Goal: Task Accomplishment & Management: Contribute content

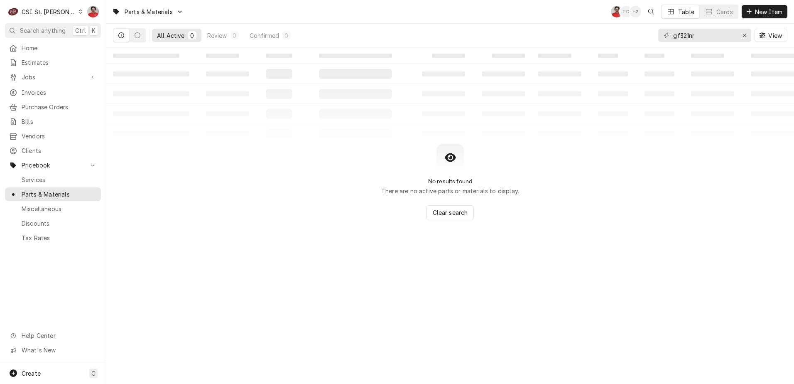
drag, startPoint x: 654, startPoint y: 34, endPoint x: 600, endPoint y: 41, distance: 54.5
click at [600, 41] on div "All Active 0 Review 0 Confirmed 0 gf321nr View" at bounding box center [450, 35] width 675 height 23
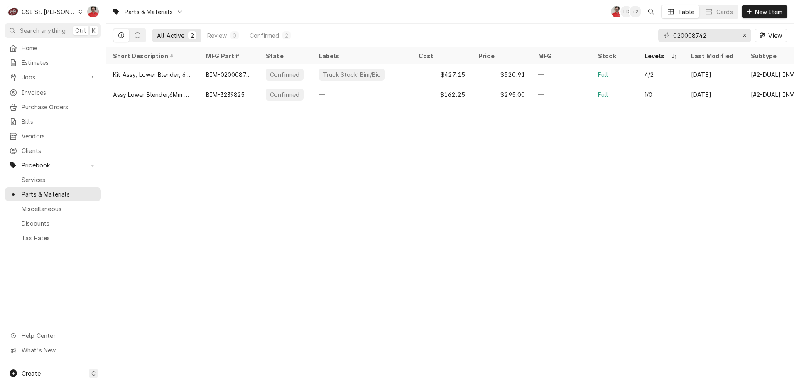
click at [713, 32] on input "020008742" at bounding box center [705, 35] width 62 height 13
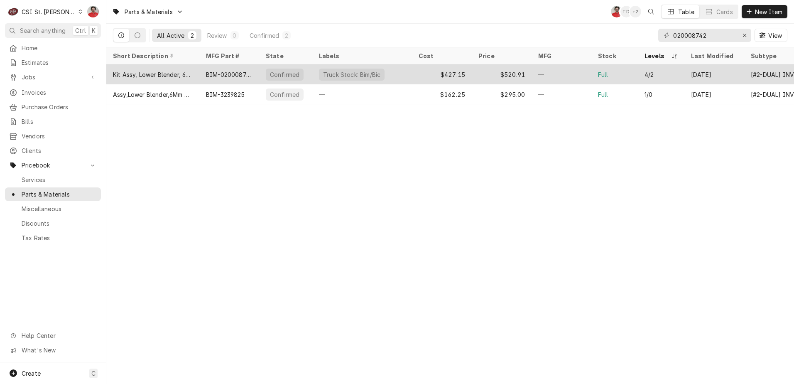
type input "020008742"
click at [227, 78] on div "BIM-020008742" at bounding box center [229, 74] width 60 height 20
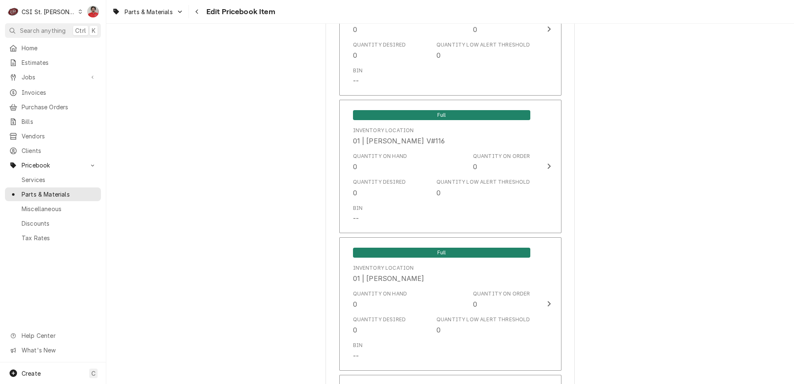
scroll to position [7035, 0]
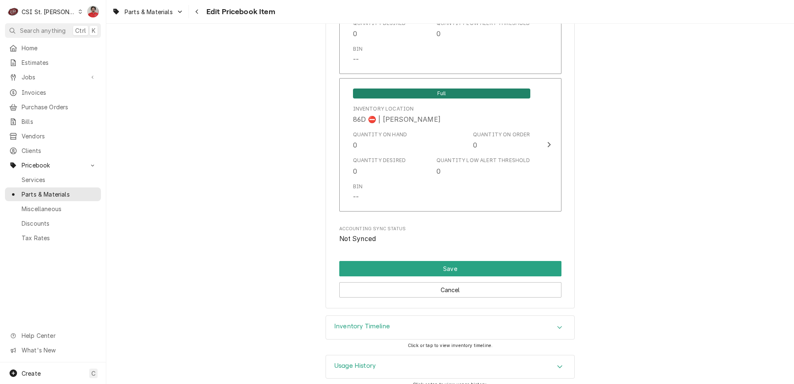
click at [406, 317] on div "Inventory Timeline" at bounding box center [450, 327] width 248 height 23
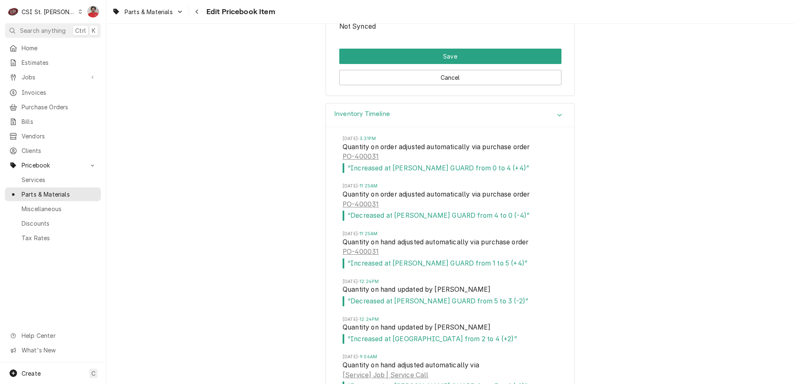
scroll to position [7135, 0]
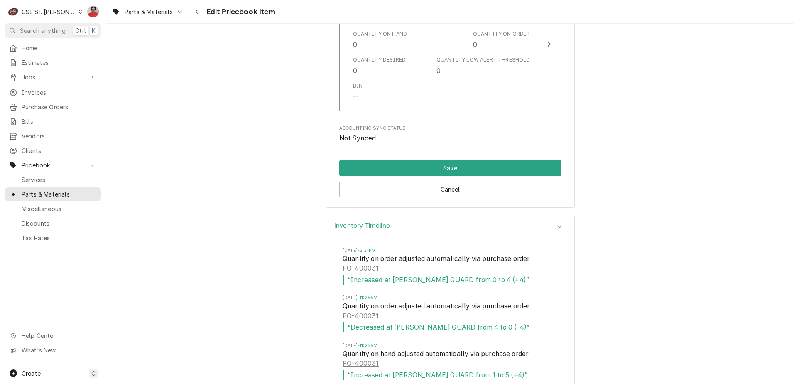
type textarea "x"
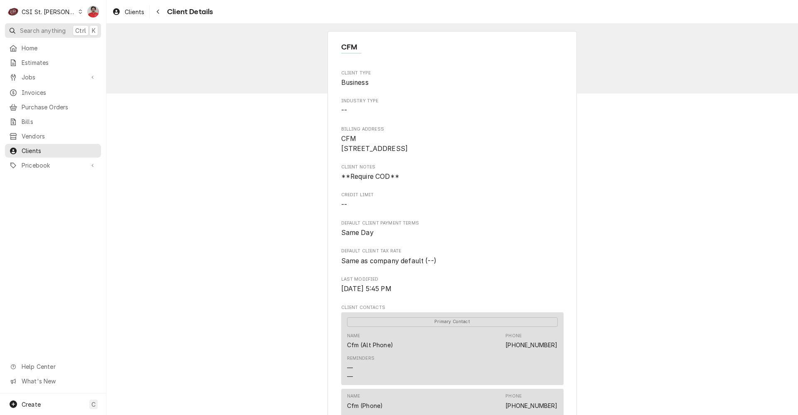
scroll to position [208, 0]
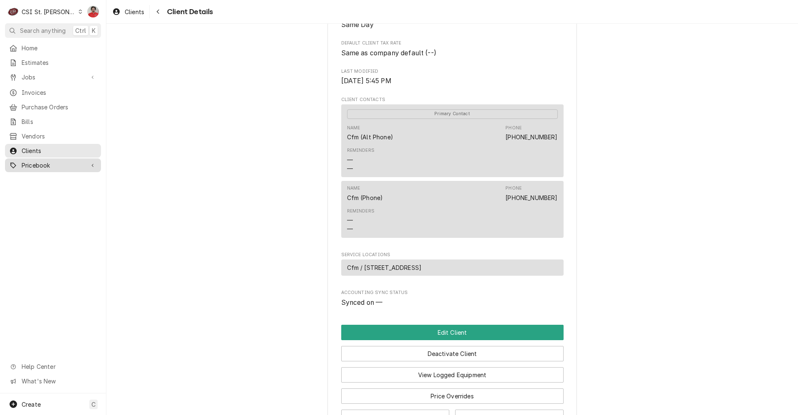
click at [45, 161] on span "Pricebook" at bounding box center [53, 165] width 63 height 9
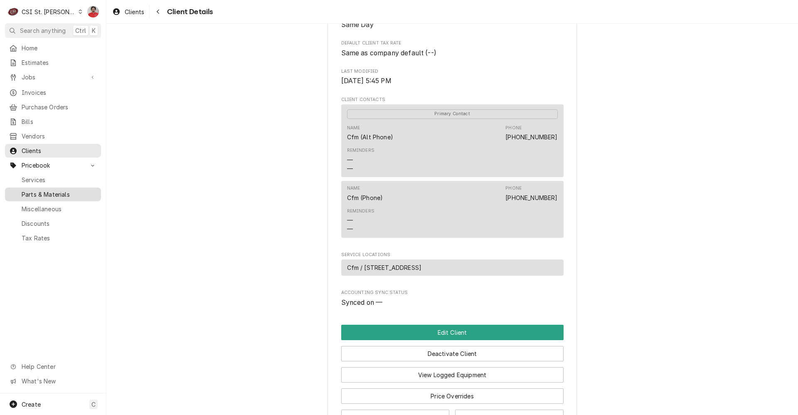
click at [42, 190] on span "Parts & Materials" at bounding box center [59, 194] width 75 height 9
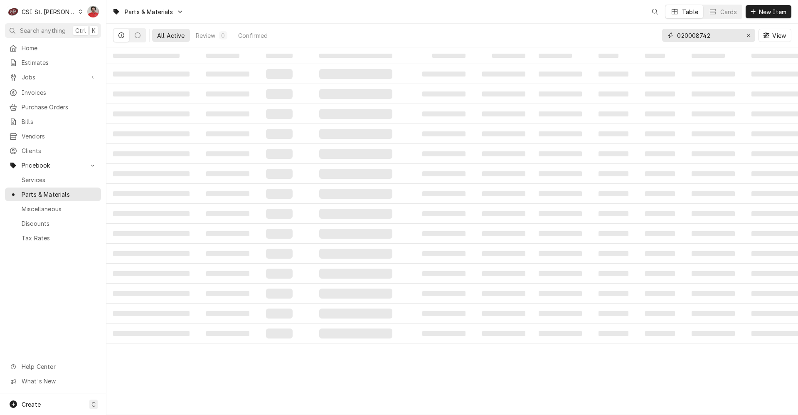
click at [720, 37] on input "020008742" at bounding box center [708, 35] width 62 height 13
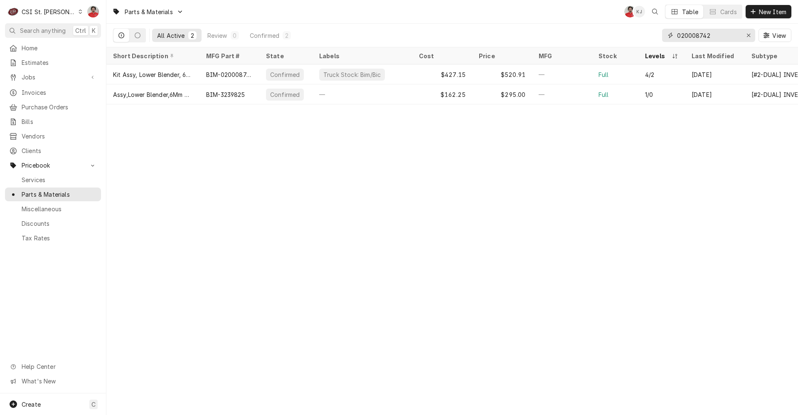
type input "k"
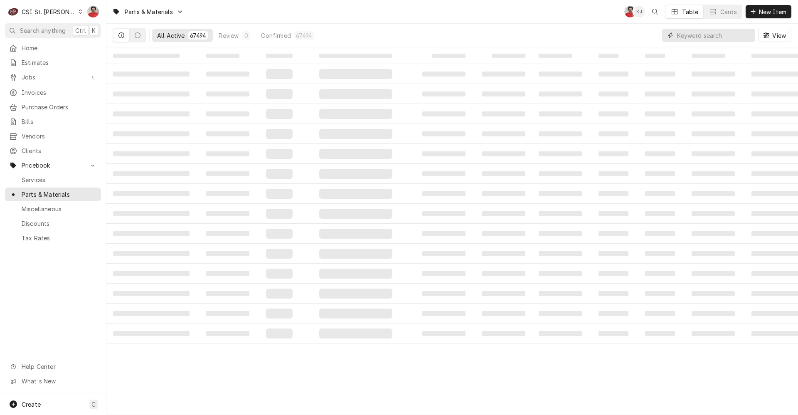
click at [735, 37] on input "Dynamic Content Wrapper" at bounding box center [714, 35] width 74 height 13
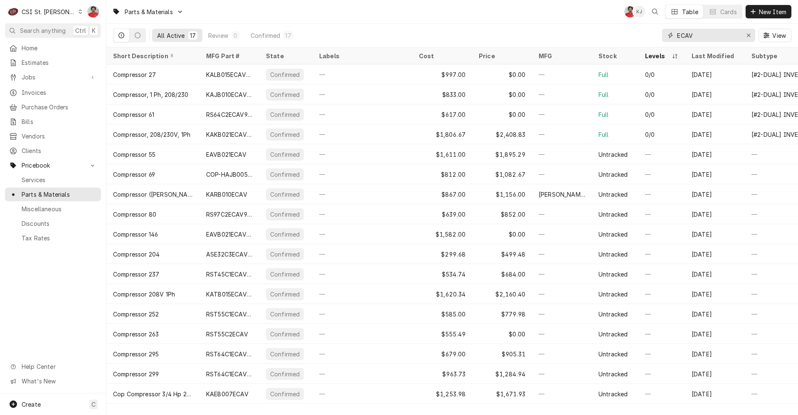
type input "k"
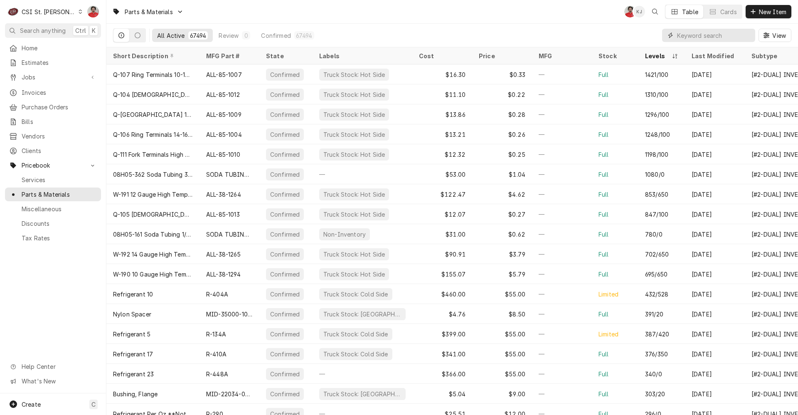
click at [735, 37] on input "Dynamic Content Wrapper" at bounding box center [714, 35] width 74 height 13
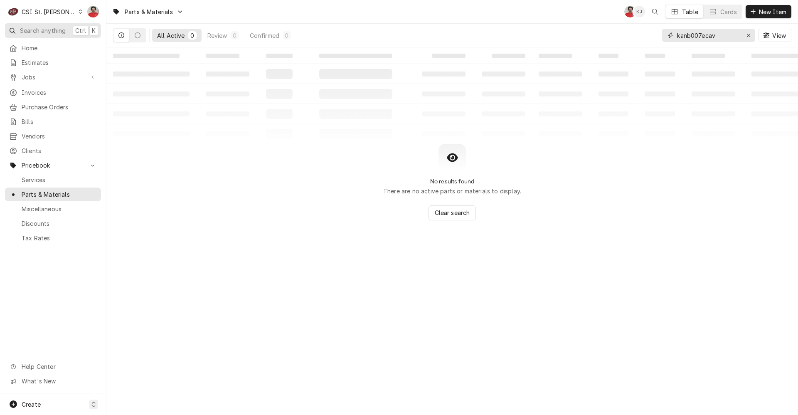
type input "kanb007ecav"
click at [31, 105] on span "Purchase Orders" at bounding box center [59, 107] width 75 height 9
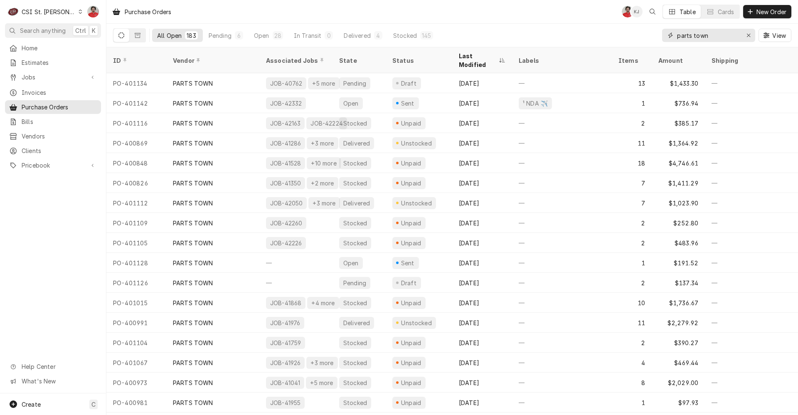
drag, startPoint x: 715, startPoint y: 36, endPoint x: 605, endPoint y: 36, distance: 110.5
click at [605, 36] on div "All Open 183 Pending 6 Open 28 In Transit 0 Delivered 4 Stocked 145 parts town …" at bounding box center [452, 35] width 678 height 23
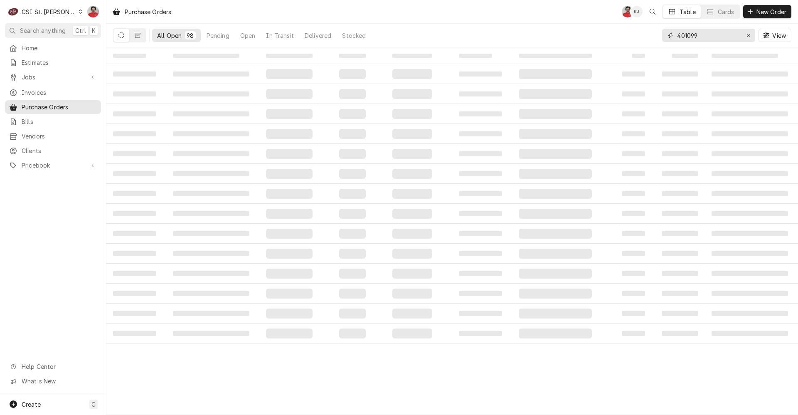
type input "401099"
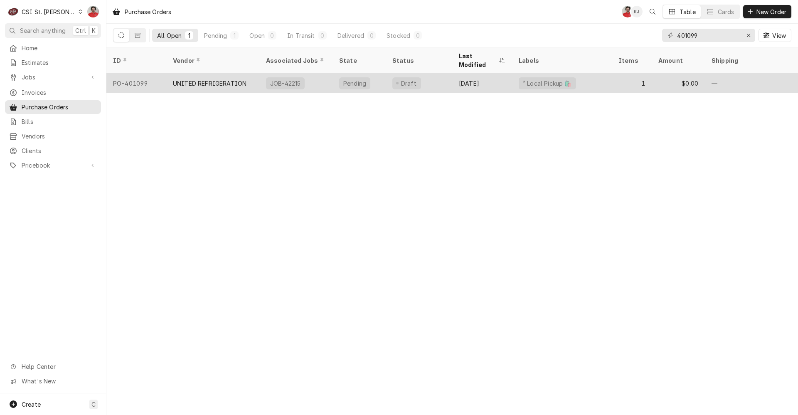
click at [162, 73] on div "PO-401099" at bounding box center [136, 83] width 60 height 20
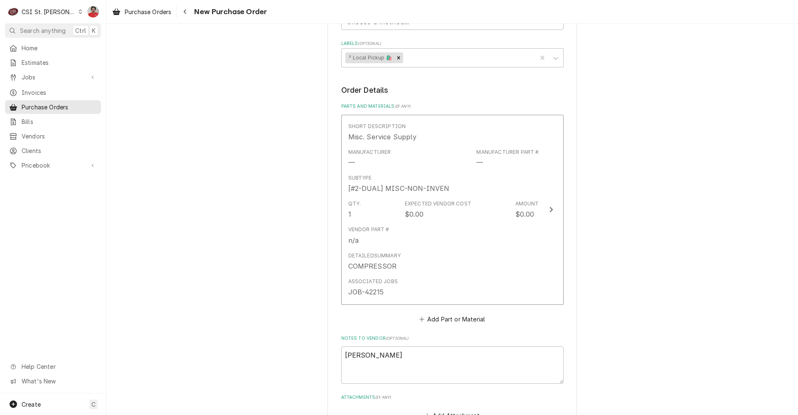
scroll to position [332, 0]
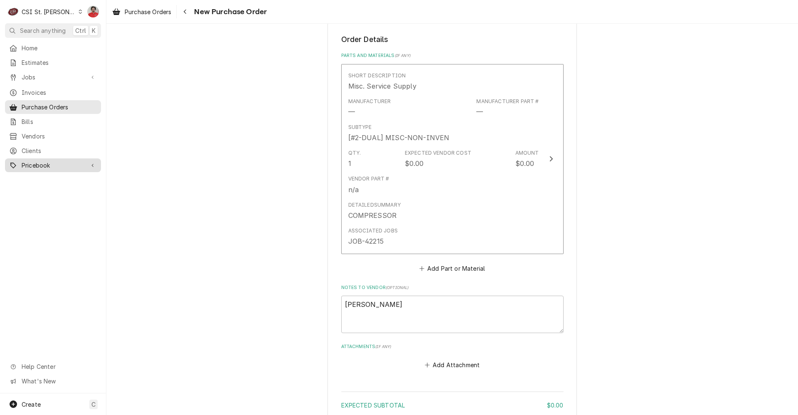
click at [36, 161] on span "Pricebook" at bounding box center [53, 165] width 63 height 9
type textarea "x"
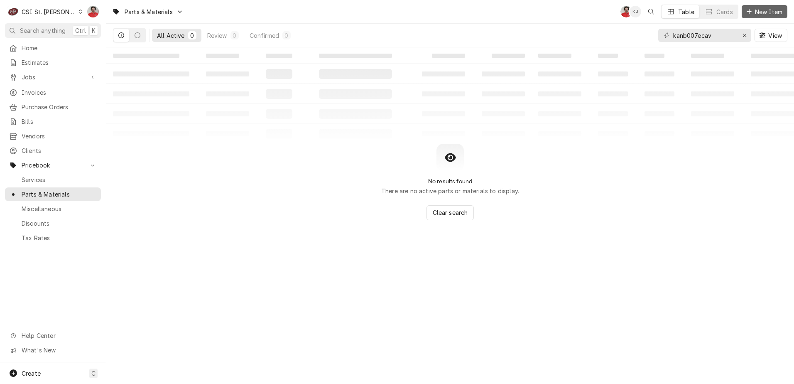
click at [763, 7] on span "New Item" at bounding box center [769, 11] width 31 height 9
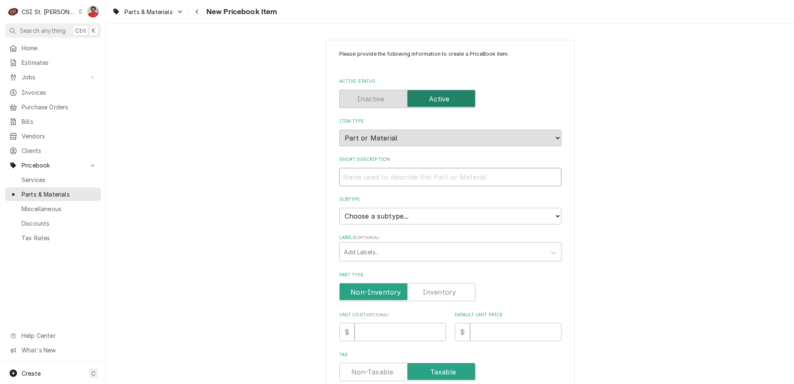
click at [375, 175] on input "Short Description" at bounding box center [450, 177] width 222 height 18
paste input "kanb007ecav"
type textarea "x"
type input "kanb007ecav"
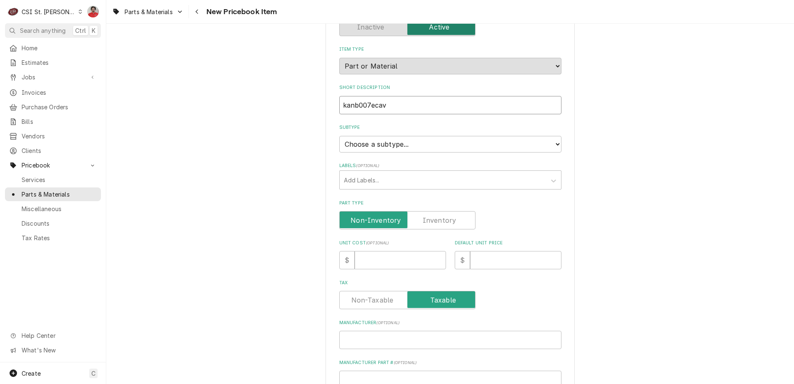
scroll to position [125, 0]
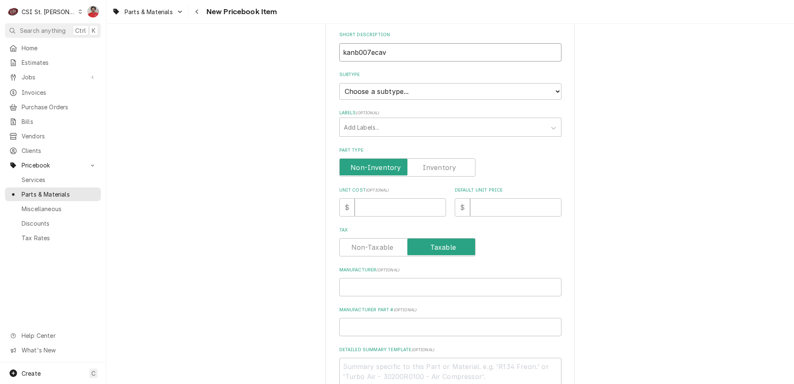
click at [255, 38] on div "Please provide the following information to create a PriceBook item. Active Sta…" at bounding box center [450, 225] width 688 height 634
type textarea "x"
type input "C"
type textarea "x"
type input "CO"
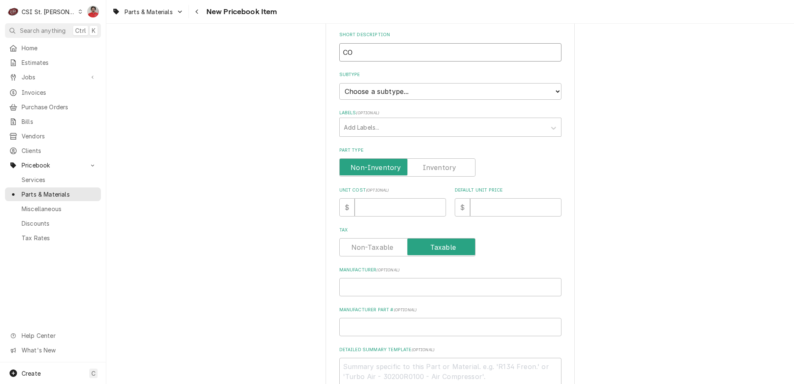
type textarea "x"
type input "COM"
type textarea "x"
type input "COMP"
type textarea "x"
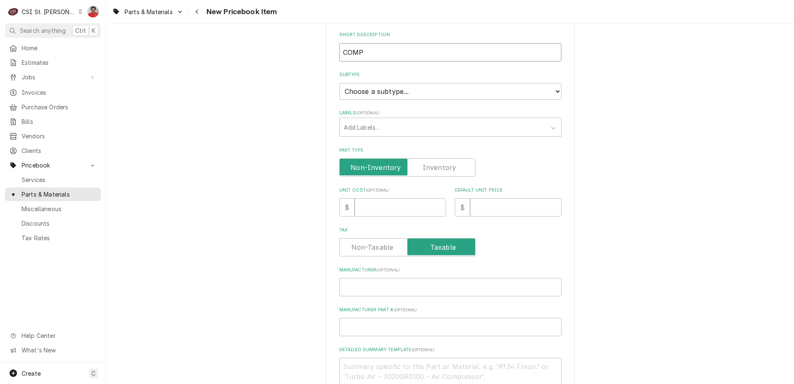
type input "COMPR"
type textarea "x"
type input "COMPRE"
type textarea "x"
type input "COMPRES"
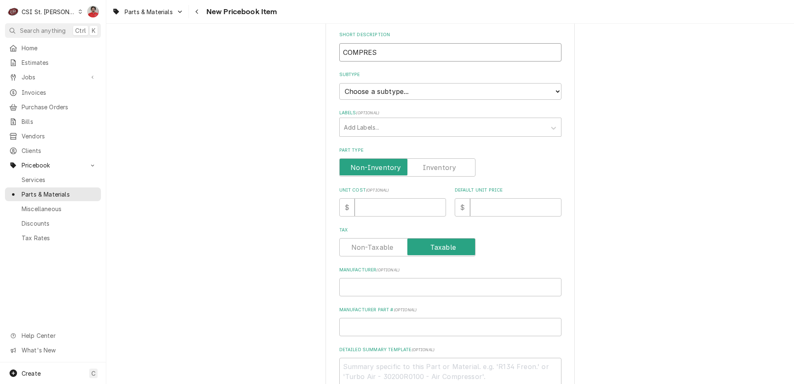
type textarea "x"
type input "COMPRESS"
type textarea "x"
type input "COMPRESSO"
type textarea "x"
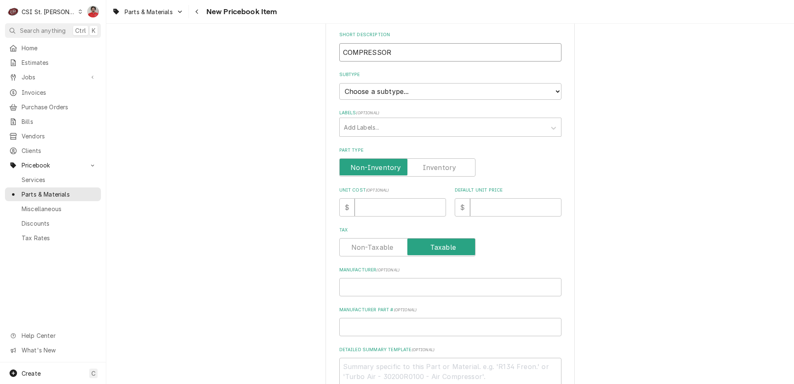
type input "COMPRESSOR"
click at [383, 287] on input "Manufacturer ( optional )" at bounding box center [450, 287] width 222 height 18
click at [371, 208] on input "Unit Cost ( optional )" at bounding box center [400, 207] width 91 height 18
type textarea "x"
type input "1"
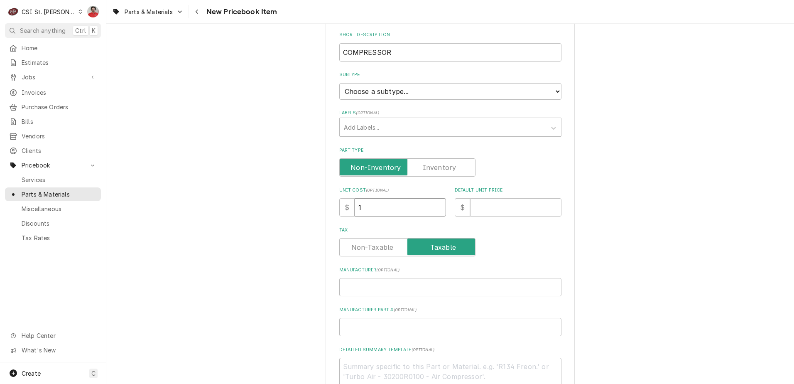
type textarea "x"
type input "14"
type textarea "x"
type input "140"
type textarea "x"
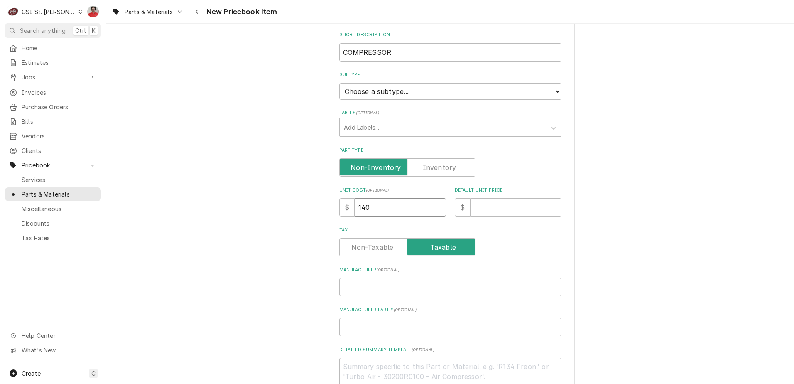
type input "1404"
type textarea "x"
type input "1404.6"
type textarea "x"
type input "1404.60"
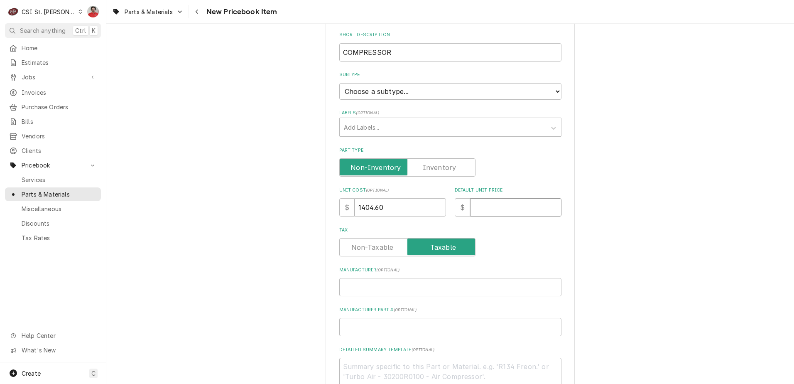
click at [472, 202] on input "Default Unit Price" at bounding box center [515, 207] width 91 height 18
type textarea "x"
type input "2"
type textarea "x"
type input "24"
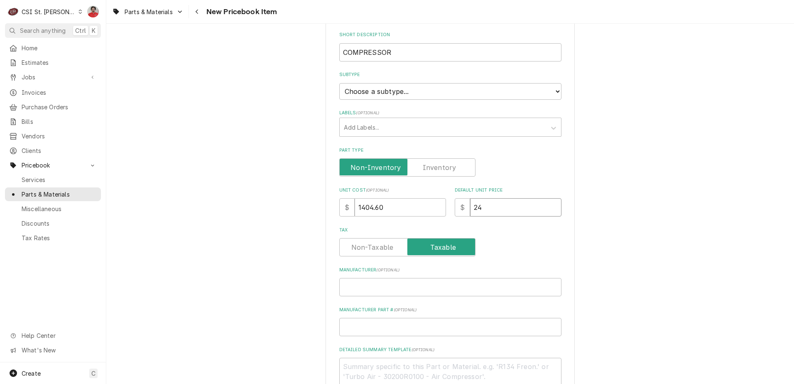
type textarea "x"
type input "245"
type textarea "x"
type input "2458"
type textarea "x"
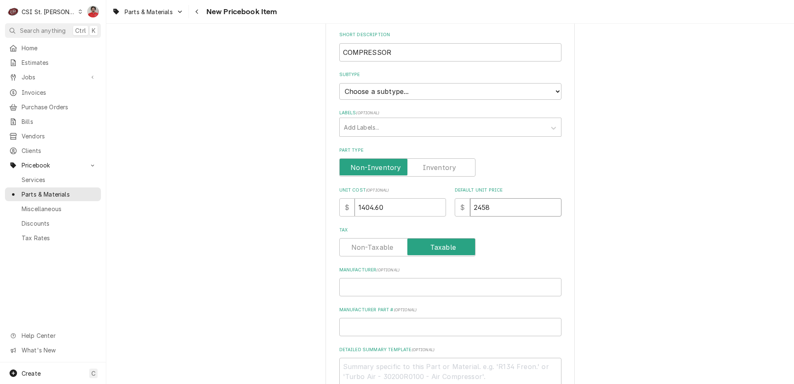
type input "2458.0"
type textarea "x"
type input "2458.05"
click at [499, 290] on input "Manufacturer ( optional )" at bounding box center [450, 287] width 222 height 18
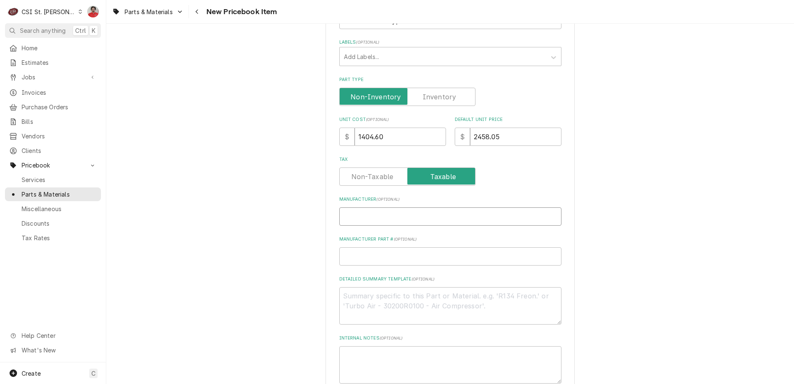
scroll to position [249, 0]
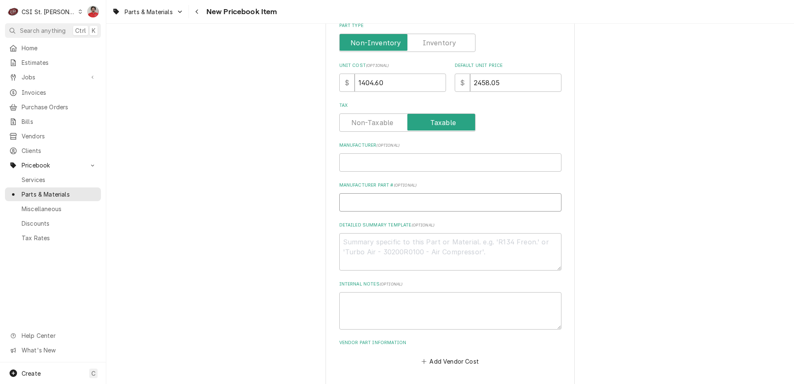
click at [394, 201] on input "Manufacturer Part # ( optional )" at bounding box center [450, 202] width 222 height 18
paste input "kanb007ecav"
type textarea "x"
drag, startPoint x: 406, startPoint y: 200, endPoint x: 80, endPoint y: 167, distance: 328.2
click at [80, 167] on div "C CSI St. Louis NF Search anything Ctrl K Home Estimates Jobs Jobs Job Series I…" at bounding box center [397, 192] width 794 height 384
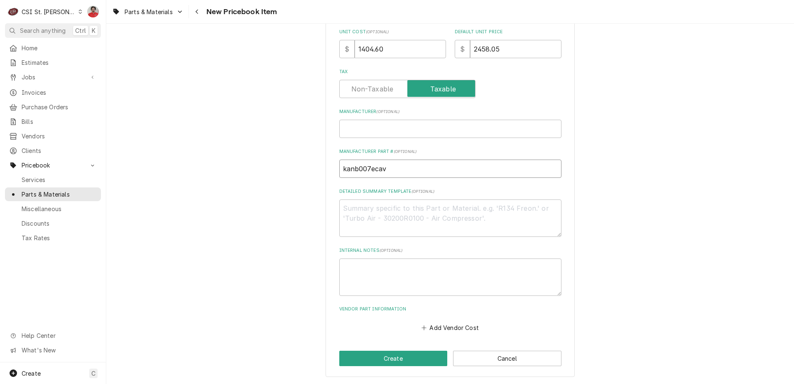
scroll to position [75, 0]
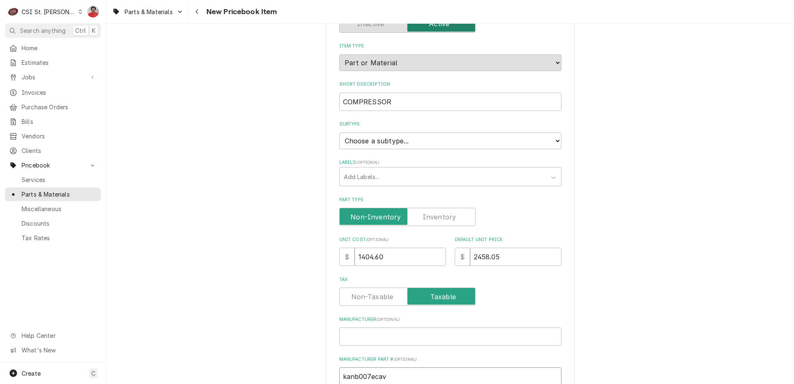
type input "kanb007ecav"
click at [435, 222] on label "Part Type" at bounding box center [407, 217] width 136 height 18
click at [435, 222] on input "Part Type" at bounding box center [407, 217] width 129 height 18
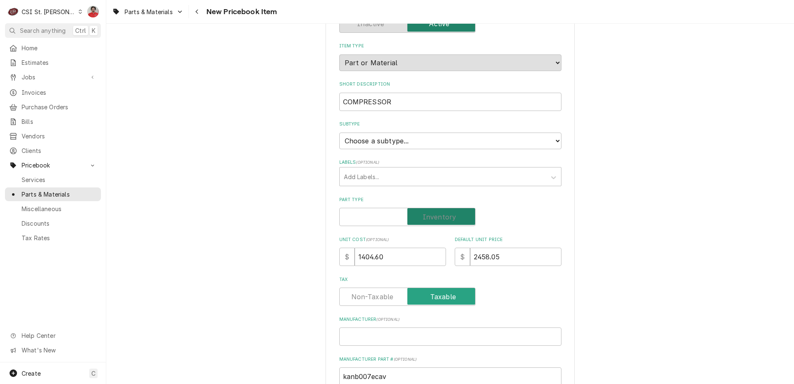
checkbox input "true"
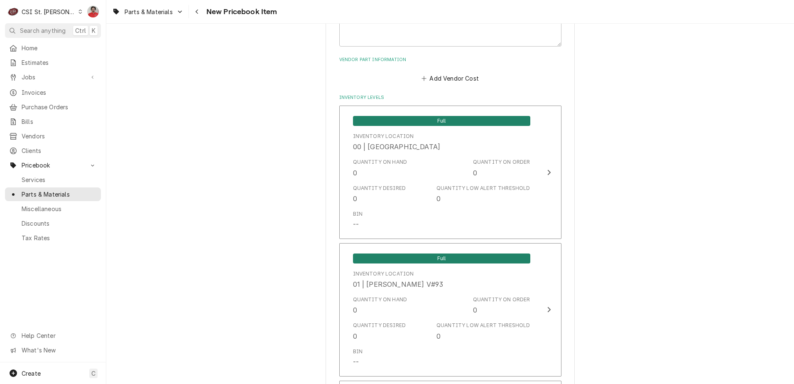
scroll to position [6764, 0]
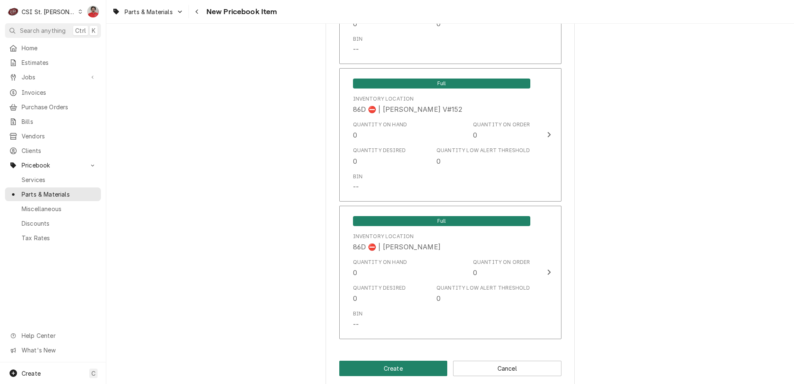
click at [393, 361] on button "Create" at bounding box center [393, 368] width 108 height 15
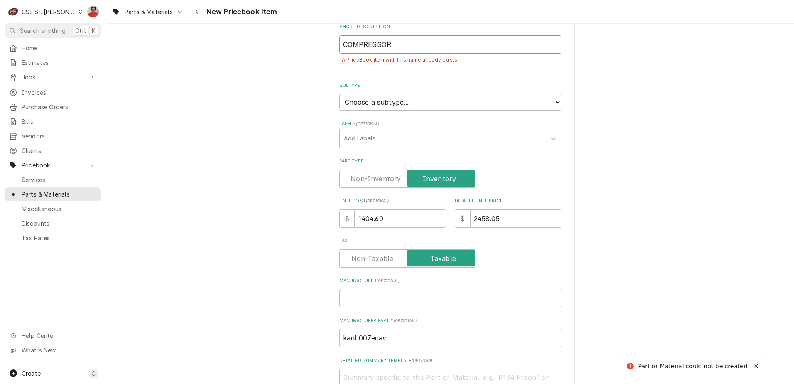
click at [381, 47] on input "COMPRESSOR" at bounding box center [450, 44] width 222 height 18
drag, startPoint x: 398, startPoint y: 43, endPoint x: 245, endPoint y: 43, distance: 153.7
paste input "kanb007ecav"
type textarea "x"
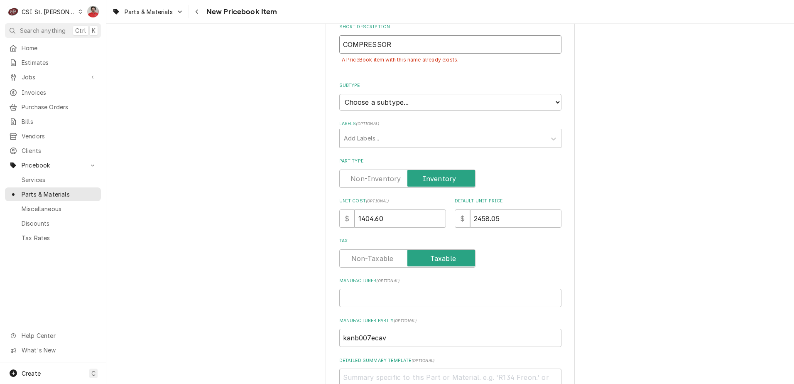
type input "kanb007ecav"
type textarea "x"
type input "kanb007ecav"
type textarea "x"
type input "kanb007ecav C"
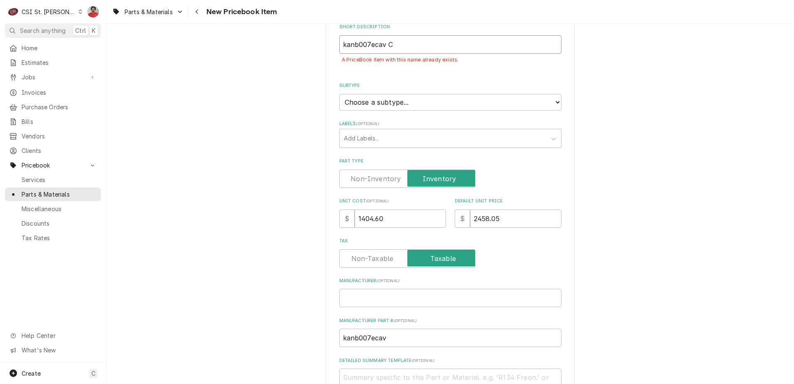
type textarea "x"
type input "kanb007ecav Com"
type textarea "x"
type input "kanb007ecav Co"
type textarea "x"
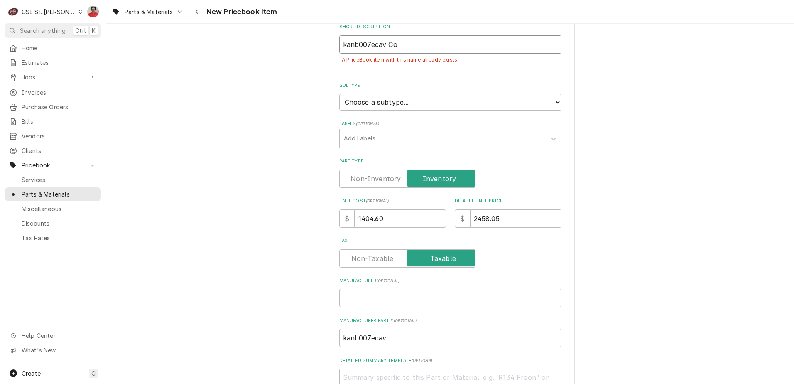
type input "kanb007ecav C"
type textarea "x"
type input "kanb007ecav CO"
type textarea "x"
type input "kanb007ecav COM"
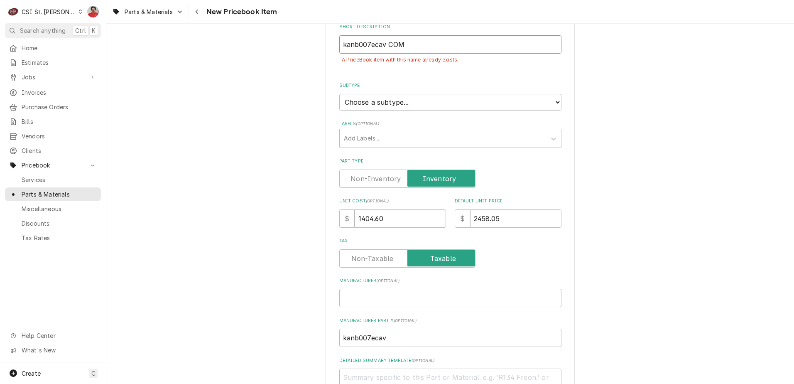
type textarea "x"
type input "kanb007ecav COMP"
type textarea "x"
type input "kanb007ecav COMPR"
type textarea "x"
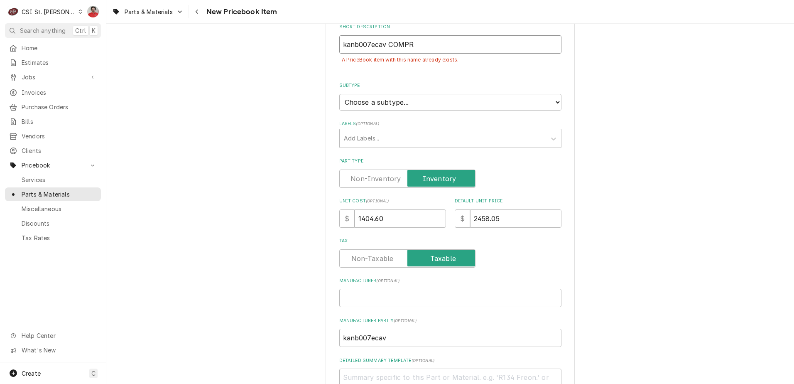
type input "kanb007ecav COMPRE"
type textarea "x"
type input "kanb007ecav COMPRES"
type textarea "x"
type input "kanb007ecav COMPRESS"
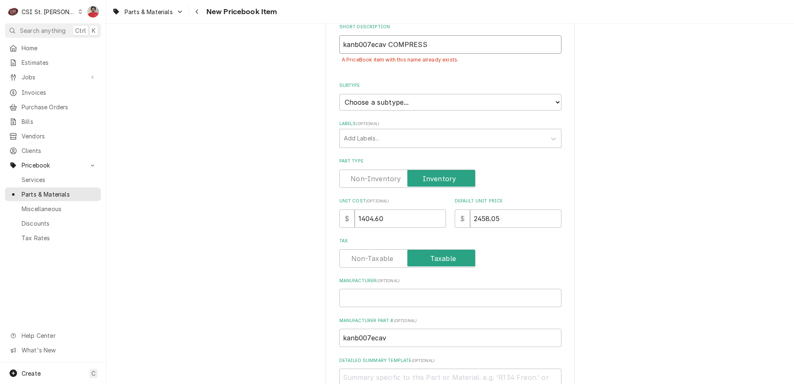
type textarea "x"
type input "kanb007ecav COMPRESSO"
type textarea "x"
type input "kanb007ecav COMPRESSOR"
type textarea "x"
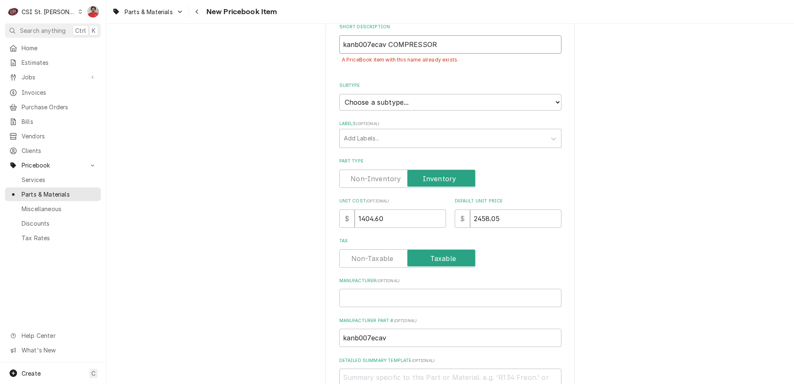
type input "Kb007ecav COMPRESSOR"
type textarea "x"
type input "KAb007ecav COMPRESSOR"
type textarea "x"
type input "KANb007ecav COMPRESSOR"
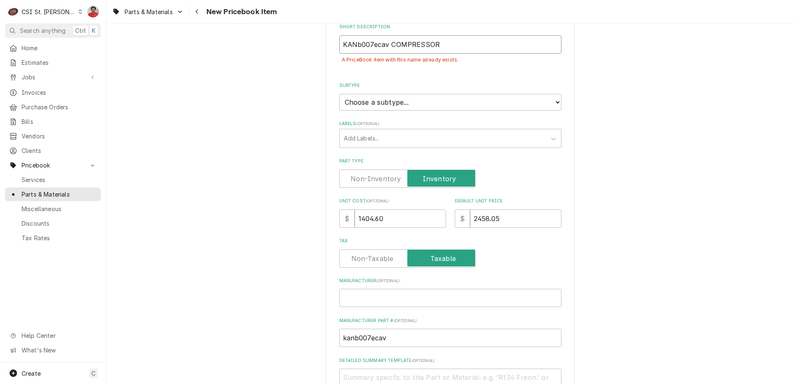
type textarea "x"
type input "KANBb007ecav COMPRESSOR"
type textarea "x"
type input "KANB007ecav COMPRESSOR"
type textarea "x"
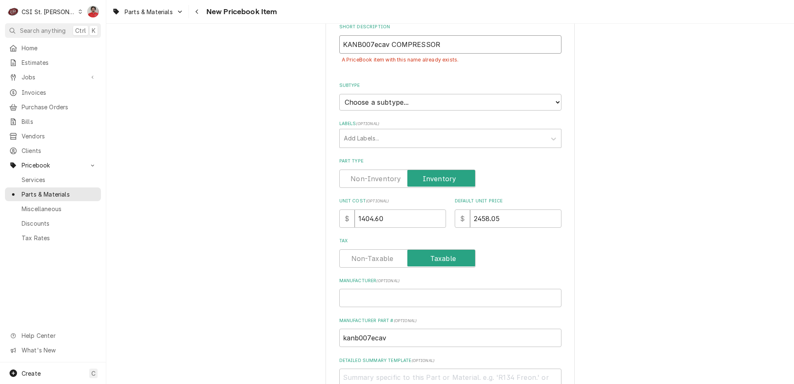
type input "KANB007Eecav COMPRESSOR"
type textarea "x"
type input "KANB007Ecav COMPRESSOR"
type textarea "x"
type input "KANB007ECcav COMPRESSOR"
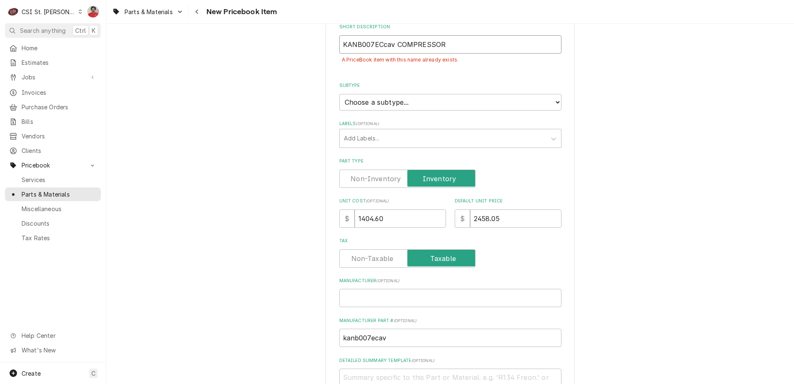
type textarea "x"
type input "KANB007ECav COMPRESSOR"
type textarea "x"
type input "KANB007ECAav COMPRESSOR"
type textarea "x"
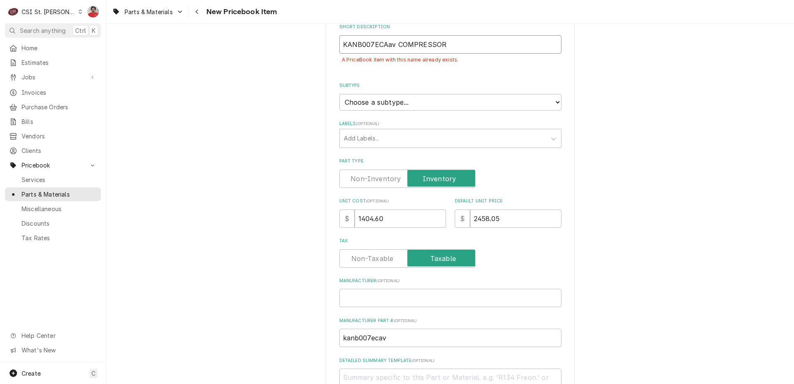
type input "KANB007ECAv COMPRESSOR"
type textarea "x"
type input "KANB007ECAVv COMPRESSOR"
type textarea "x"
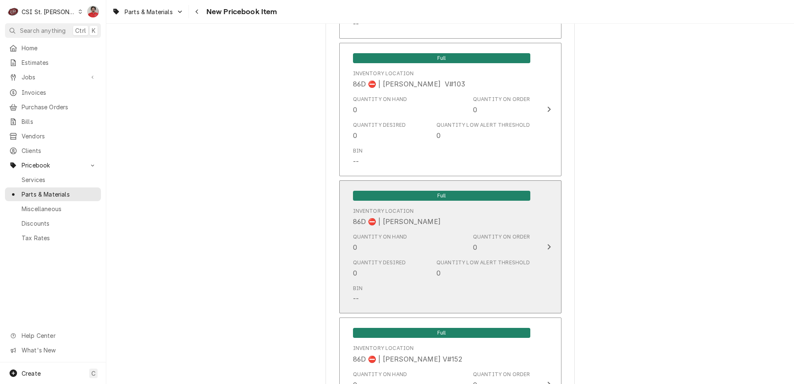
scroll to position [6783, 0]
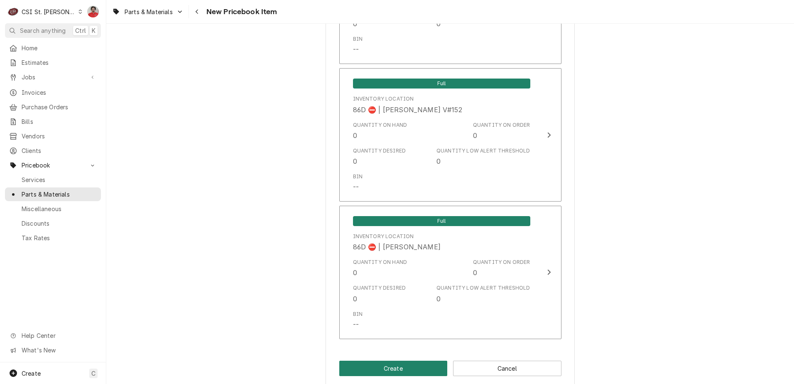
type input "KANB007ECAV COMPRESSOR"
click at [370, 361] on button "Create" at bounding box center [393, 368] width 108 height 15
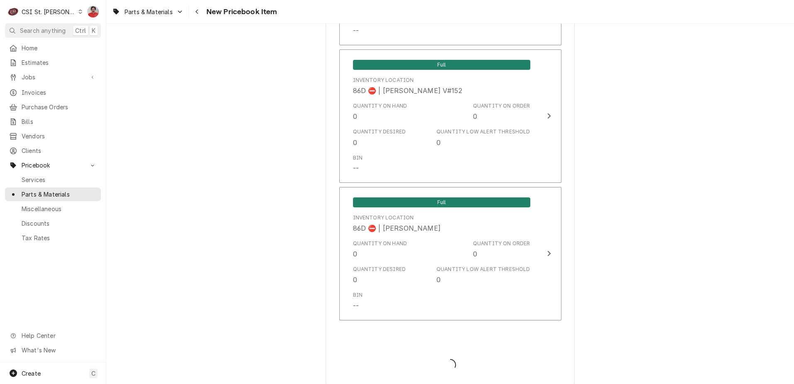
scroll to position [6764, 0]
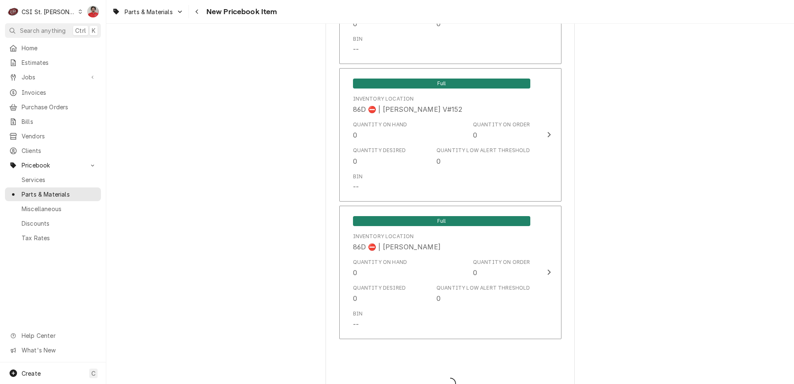
type textarea "x"
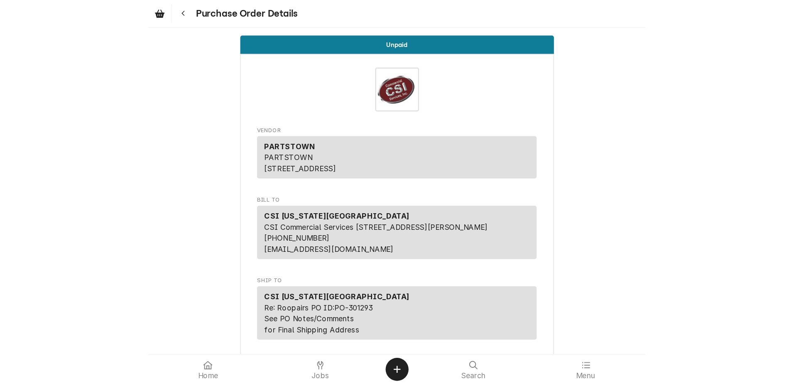
scroll to position [540, 0]
